Goal: Information Seeking & Learning: Learn about a topic

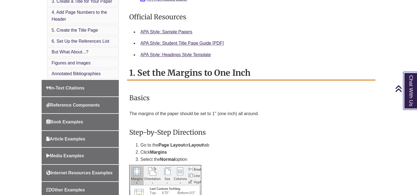
scroll to position [251, 0]
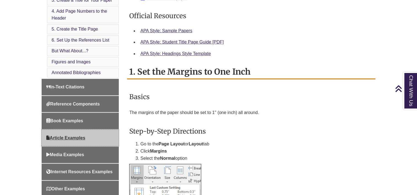
click at [70, 136] on span "Article Examples" at bounding box center [65, 137] width 39 height 5
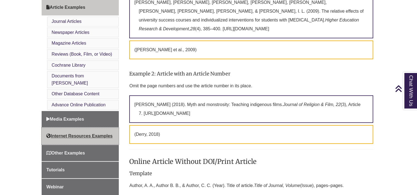
scroll to position [257, 0]
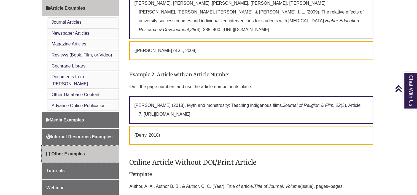
click at [64, 151] on span "Other Examples" at bounding box center [65, 153] width 39 height 5
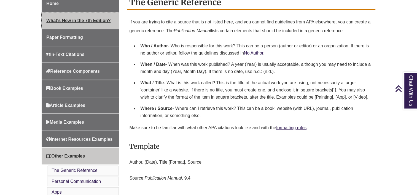
scroll to position [160, 0]
